Goal: Task Accomplishment & Management: Complete application form

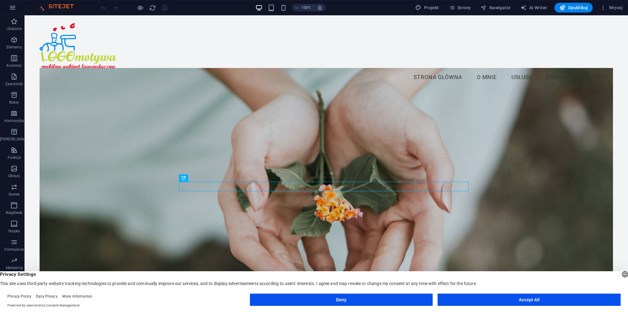
click at [482, 297] on button "Accept All" at bounding box center [528, 300] width 183 height 12
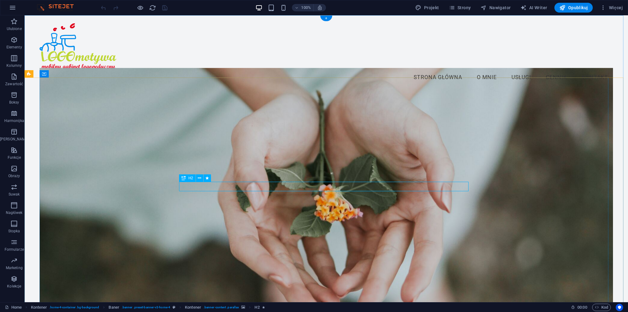
click at [197, 177] on button at bounding box center [199, 177] width 7 height 7
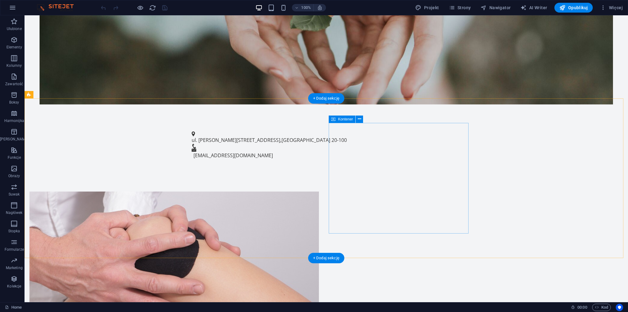
scroll to position [399, 0]
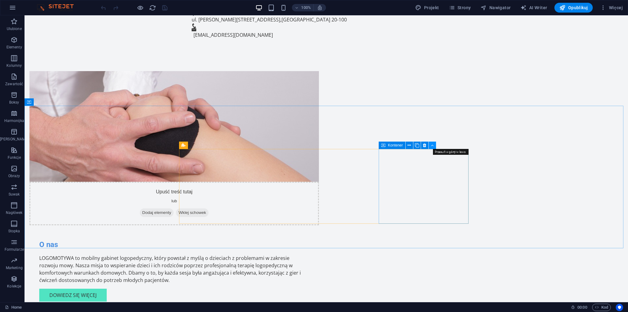
click at [434, 146] on button at bounding box center [432, 145] width 7 height 7
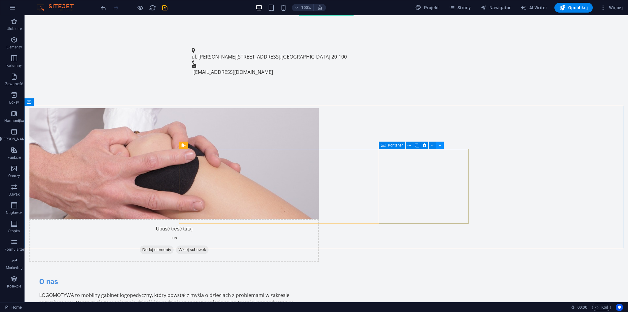
click at [439, 146] on icon at bounding box center [439, 145] width 3 height 6
click at [430, 146] on button at bounding box center [432, 145] width 7 height 7
click at [204, 145] on icon at bounding box center [204, 145] width 3 height 6
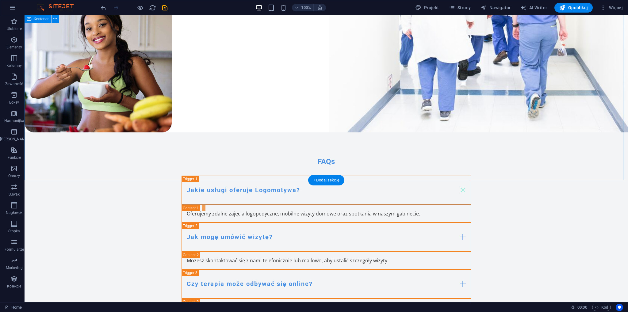
scroll to position [2636, 0]
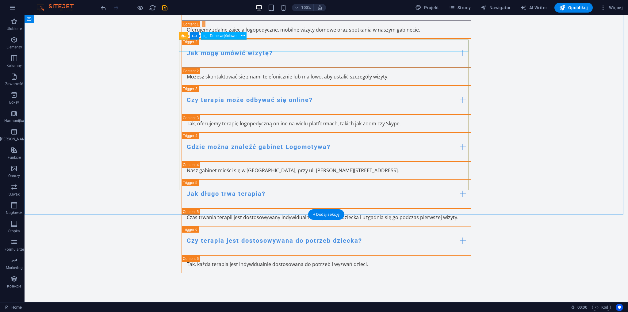
click at [244, 36] on icon at bounding box center [242, 35] width 3 height 6
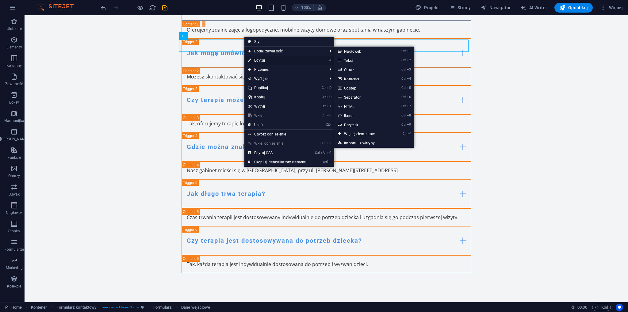
click at [257, 59] on link "⏎ Edytuj" at bounding box center [277, 60] width 67 height 9
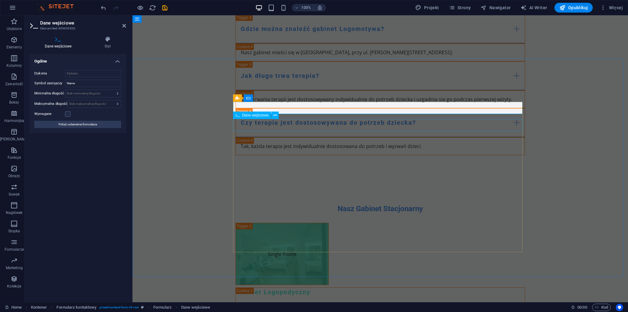
scroll to position [2556, 0]
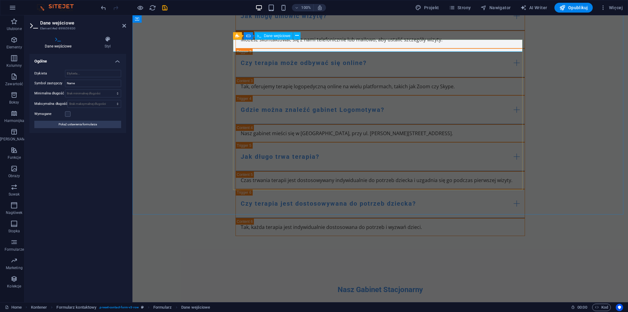
drag, startPoint x: 253, startPoint y: 47, endPoint x: 235, endPoint y: 48, distance: 18.5
type input "a"
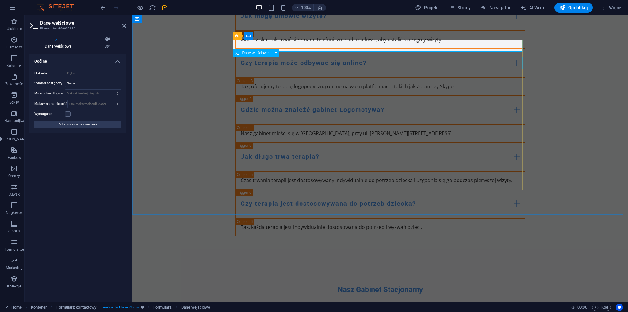
type input "Imię i nazwisko"
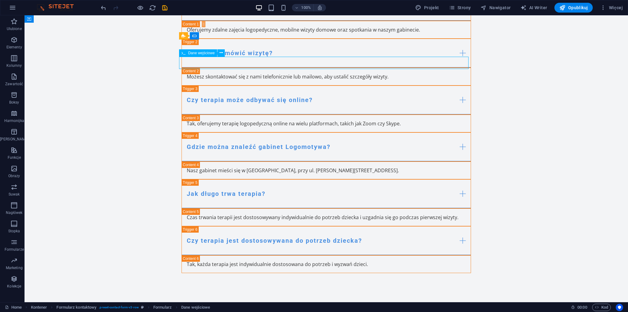
click at [212, 55] on div "Dane wejściowe" at bounding box center [198, 52] width 38 height 7
click at [220, 54] on icon at bounding box center [221, 53] width 3 height 6
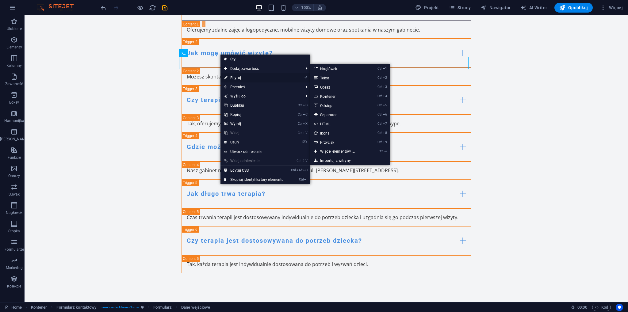
click at [235, 76] on link "⏎ Edytuj" at bounding box center [253, 77] width 67 height 9
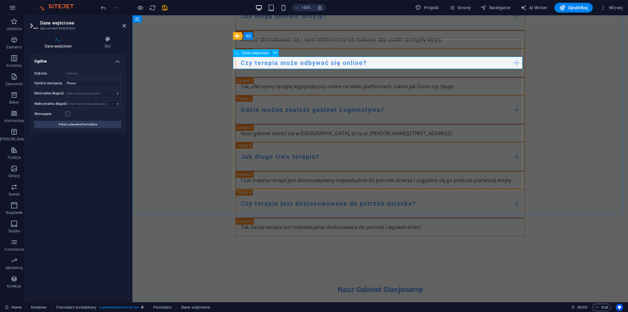
type input "Telefon"
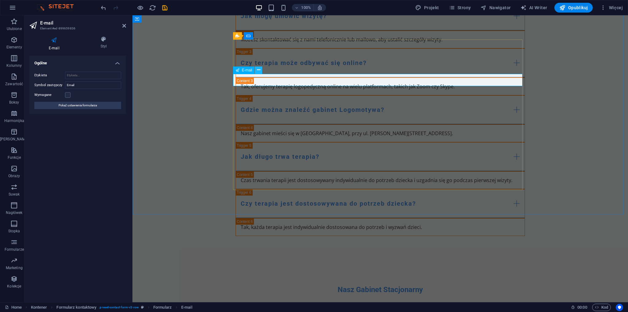
click at [260, 72] on icon at bounding box center [258, 70] width 3 height 6
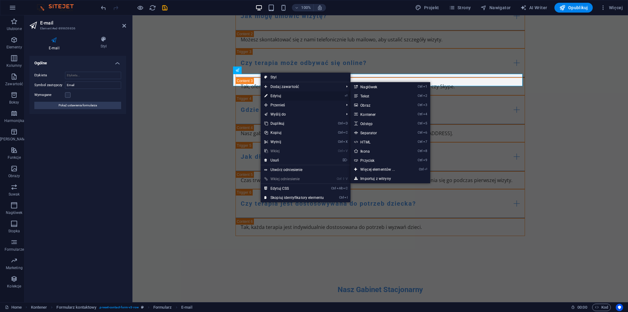
click at [273, 94] on link "⏎ Edytuj" at bounding box center [294, 95] width 67 height 9
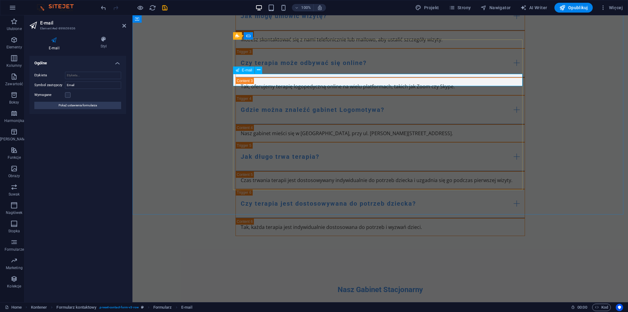
type input "lub e-mail kontaktowy"
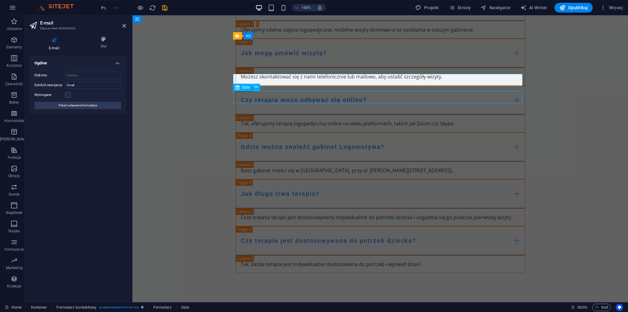
scroll to position [2636, 0]
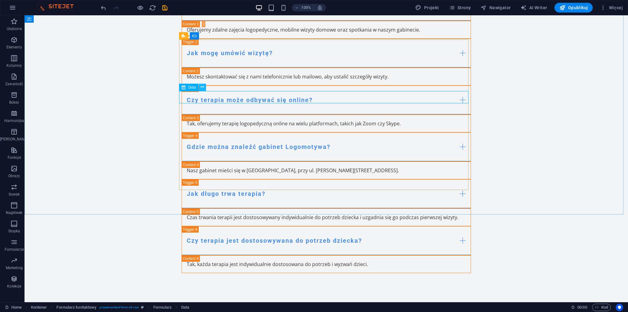
click at [202, 88] on icon at bounding box center [201, 87] width 3 height 6
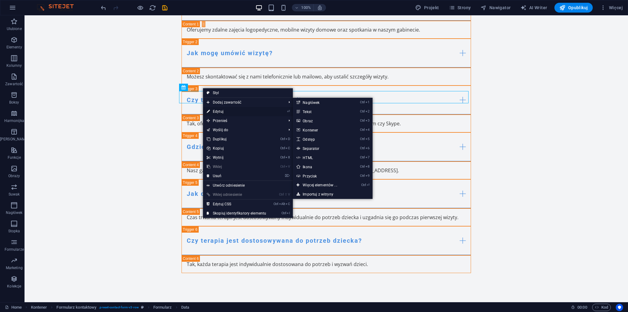
click at [211, 109] on link "⏎ Edytuj" at bounding box center [236, 111] width 67 height 9
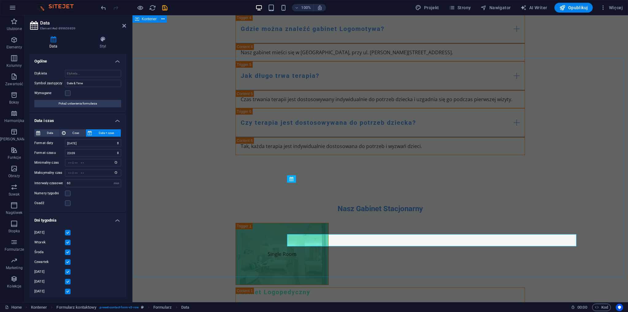
scroll to position [2556, 0]
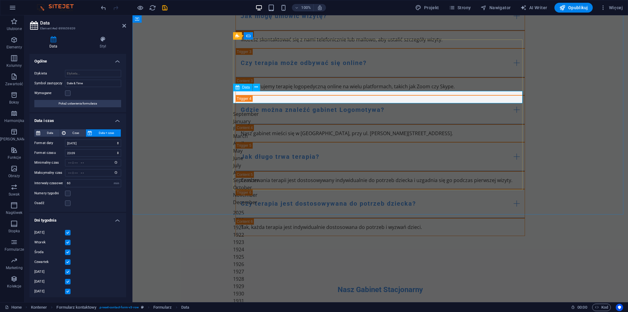
drag, startPoint x: 276, startPoint y: 97, endPoint x: 239, endPoint y: 96, distance: 36.8
drag, startPoint x: 243, startPoint y: 97, endPoint x: 262, endPoint y: 97, distance: 19.0
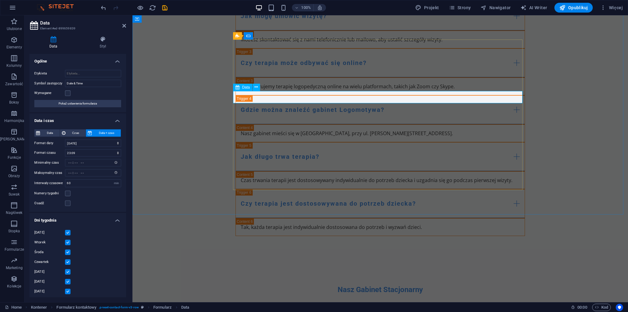
click at [253, 89] on button at bounding box center [256, 87] width 7 height 7
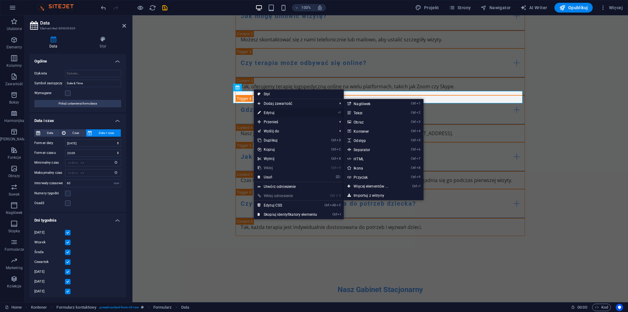
click at [266, 112] on link "⏎ Edytuj" at bounding box center [287, 112] width 67 height 9
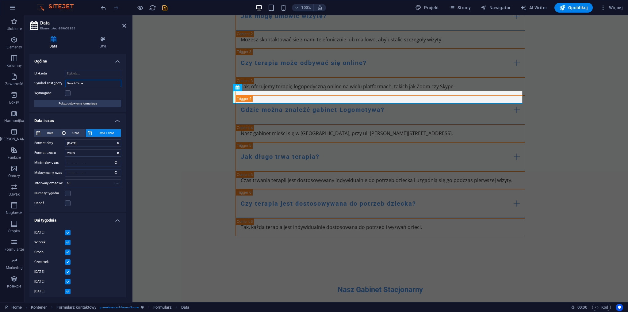
click at [80, 82] on input "Date & Time" at bounding box center [93, 83] width 56 height 7
drag, startPoint x: 67, startPoint y: 83, endPoint x: 53, endPoint y: 82, distance: 14.1
click at [53, 82] on div "Symbol zastępczy Date & Time" at bounding box center [77, 83] width 87 height 7
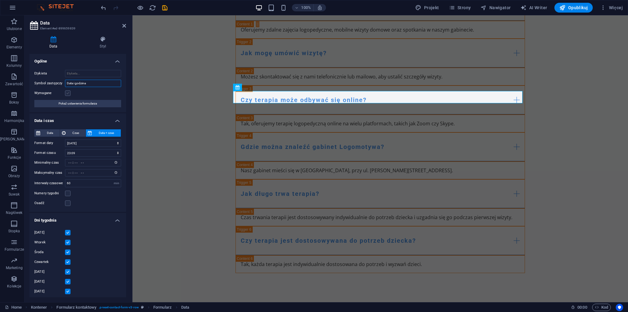
type input "Data i godzina"
click at [69, 94] on label at bounding box center [68, 93] width 6 height 6
click at [0, 0] on input "Wymagane" at bounding box center [0, 0] width 0 height 0
click at [66, 95] on label at bounding box center [68, 93] width 6 height 6
click at [0, 0] on input "Wymagane" at bounding box center [0, 0] width 0 height 0
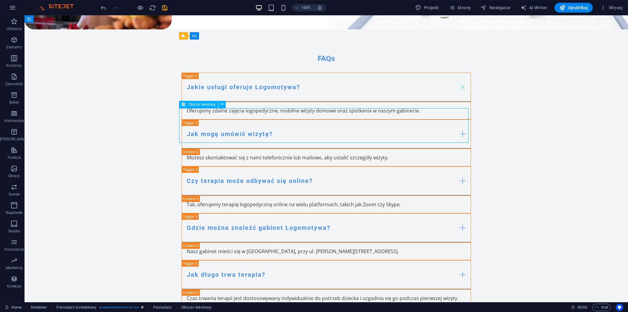
scroll to position [2636, 0]
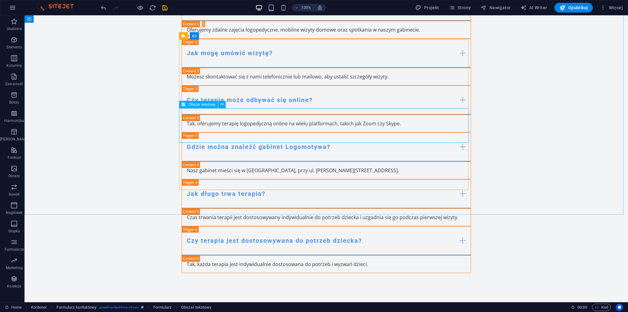
click at [210, 105] on span "Obszar tekstowy" at bounding box center [201, 105] width 27 height 4
click at [222, 105] on icon at bounding box center [221, 104] width 3 height 6
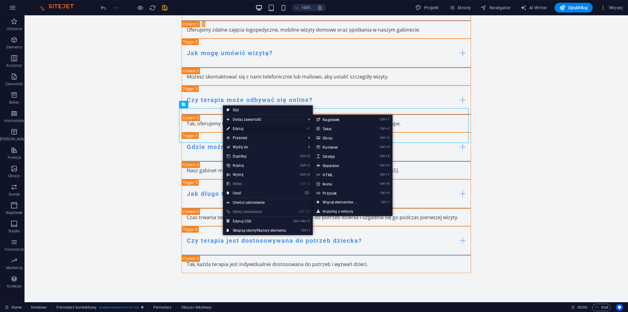
click at [236, 127] on link "⏎ Edytuj" at bounding box center [256, 128] width 67 height 9
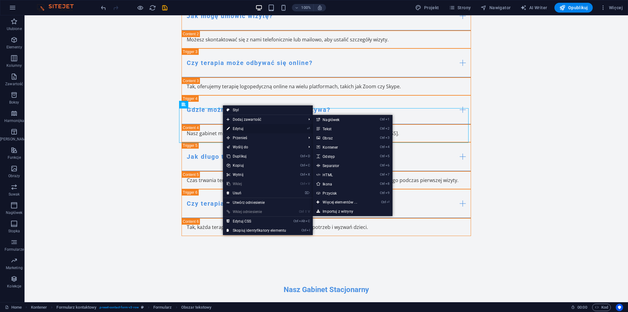
scroll to position [2556, 0]
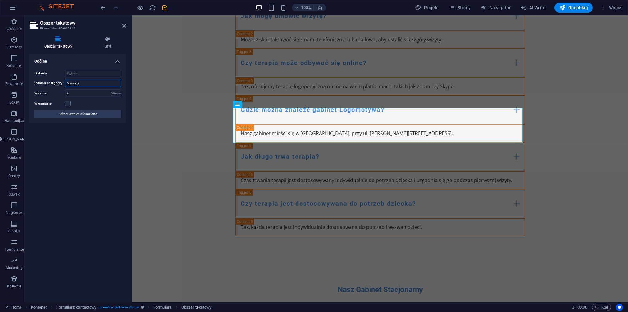
click at [67, 81] on input "Message" at bounding box center [93, 83] width 56 height 7
click at [88, 84] on input "Message" at bounding box center [93, 83] width 56 height 7
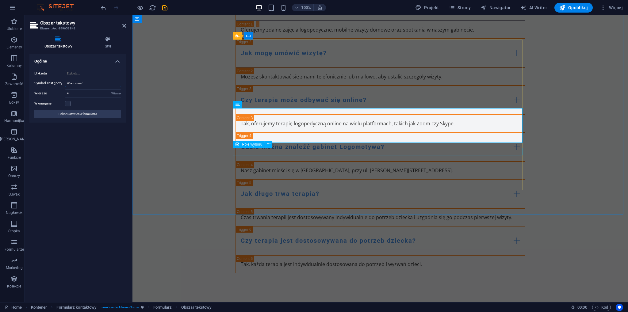
type input "Wiadomość"
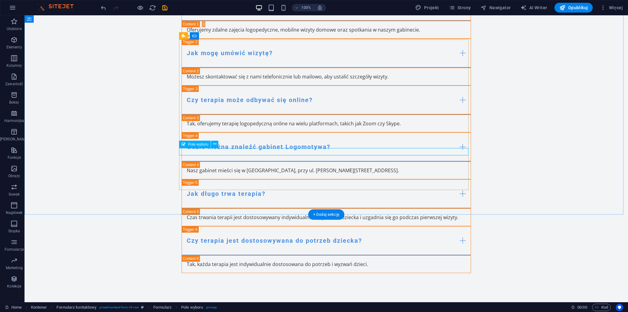
click at [212, 145] on button at bounding box center [214, 144] width 7 height 7
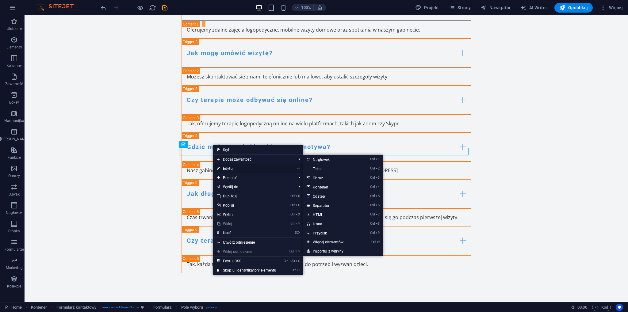
click at [227, 166] on link "⏎ Edytuj" at bounding box center [246, 168] width 67 height 9
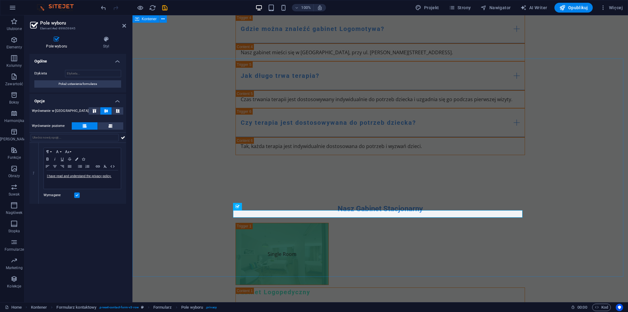
scroll to position [2556, 0]
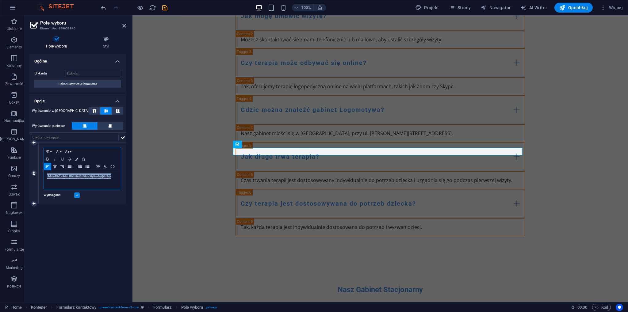
drag, startPoint x: 113, startPoint y: 175, endPoint x: 40, endPoint y: 169, distance: 72.6
click at [40, 169] on div "Paragraph Format Normal Heading 1 Heading 2 Heading 3 Heading 4 Heading 5 Headi…" at bounding box center [82, 173] width 87 height 61
copy link "I have read and understand the privacy policy."
click at [94, 182] on button "Unlink" at bounding box center [92, 187] width 12 height 12
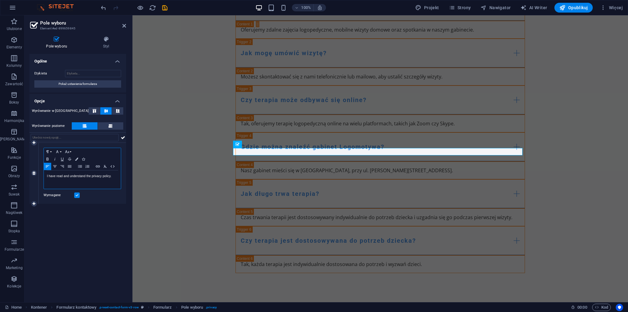
click at [50, 177] on p "I have read and understand the privacy policy." at bounding box center [82, 177] width 71 height 6
drag, startPoint x: 179, startPoint y: 191, endPoint x: 152, endPoint y: 176, distance: 30.9
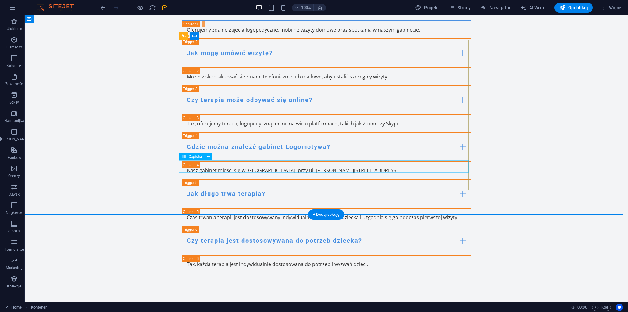
click at [208, 159] on icon at bounding box center [208, 156] width 3 height 6
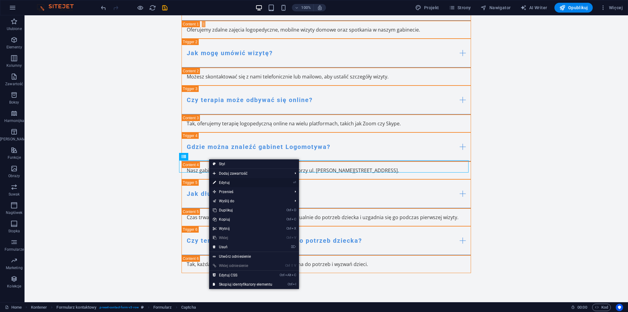
click at [224, 182] on link "⏎ Edytuj" at bounding box center [242, 182] width 67 height 9
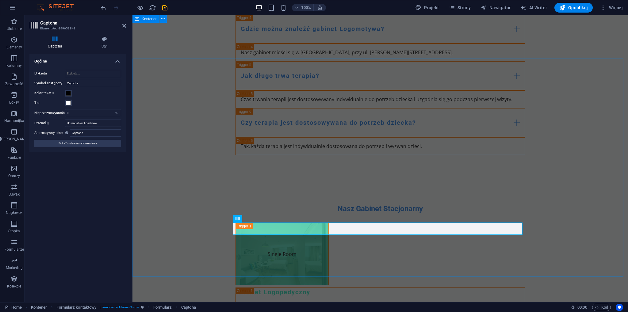
scroll to position [2556, 0]
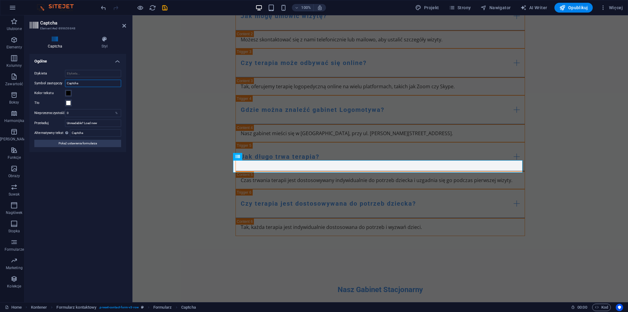
click at [82, 84] on input "Captcha" at bounding box center [93, 83] width 56 height 7
drag, startPoint x: 89, startPoint y: 84, endPoint x: 56, endPoint y: 83, distance: 32.5
click at [56, 83] on div "Symbol zastępczy Captcha" at bounding box center [77, 83] width 87 height 7
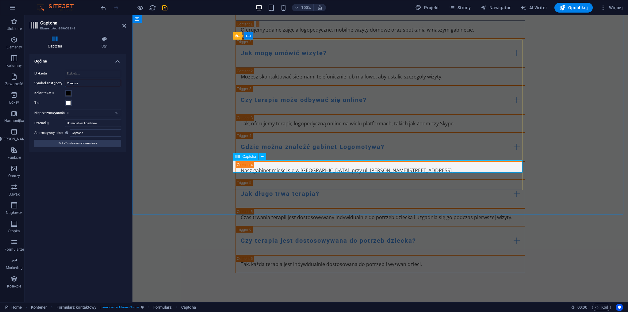
type input "Przepisz"
drag, startPoint x: 81, startPoint y: 122, endPoint x: 44, endPoint y: 123, distance: 37.1
click at [44, 123] on div "Przeładuj Unreadable? Load new" at bounding box center [77, 123] width 87 height 7
type input "Nieczytelne? Pokaż nowy"
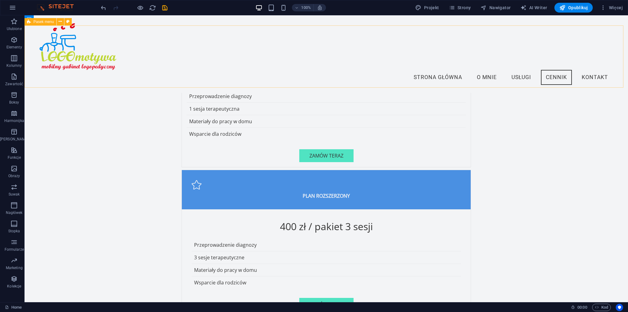
scroll to position [1558, 0]
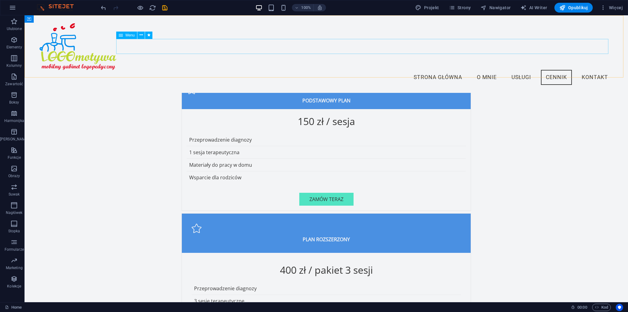
click at [525, 70] on nav "Strona Główna O Mnie Usługi Cennik Kontakt" at bounding box center [326, 77] width 573 height 15
click at [521, 70] on nav "Strona Główna O Mnie Usługi Cennik Kontakt" at bounding box center [326, 77] width 573 height 15
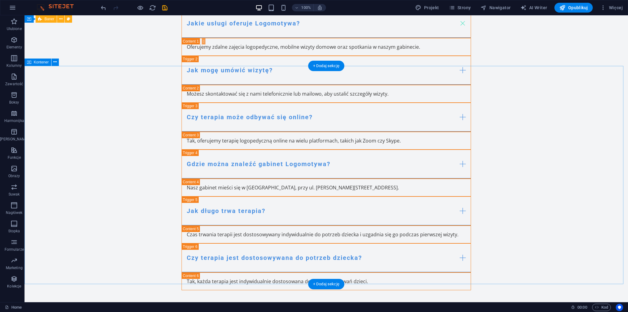
scroll to position [2663, 0]
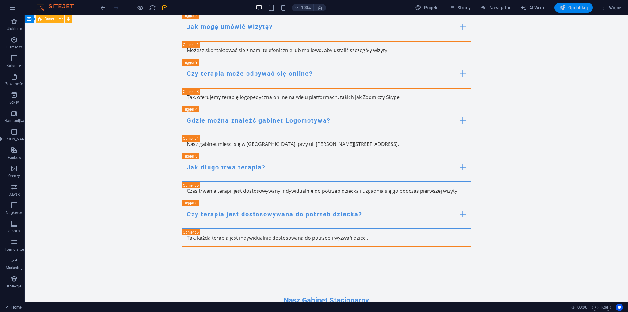
click at [586, 8] on span "Opublikuj" at bounding box center [573, 8] width 29 height 6
